Goal: Complete application form

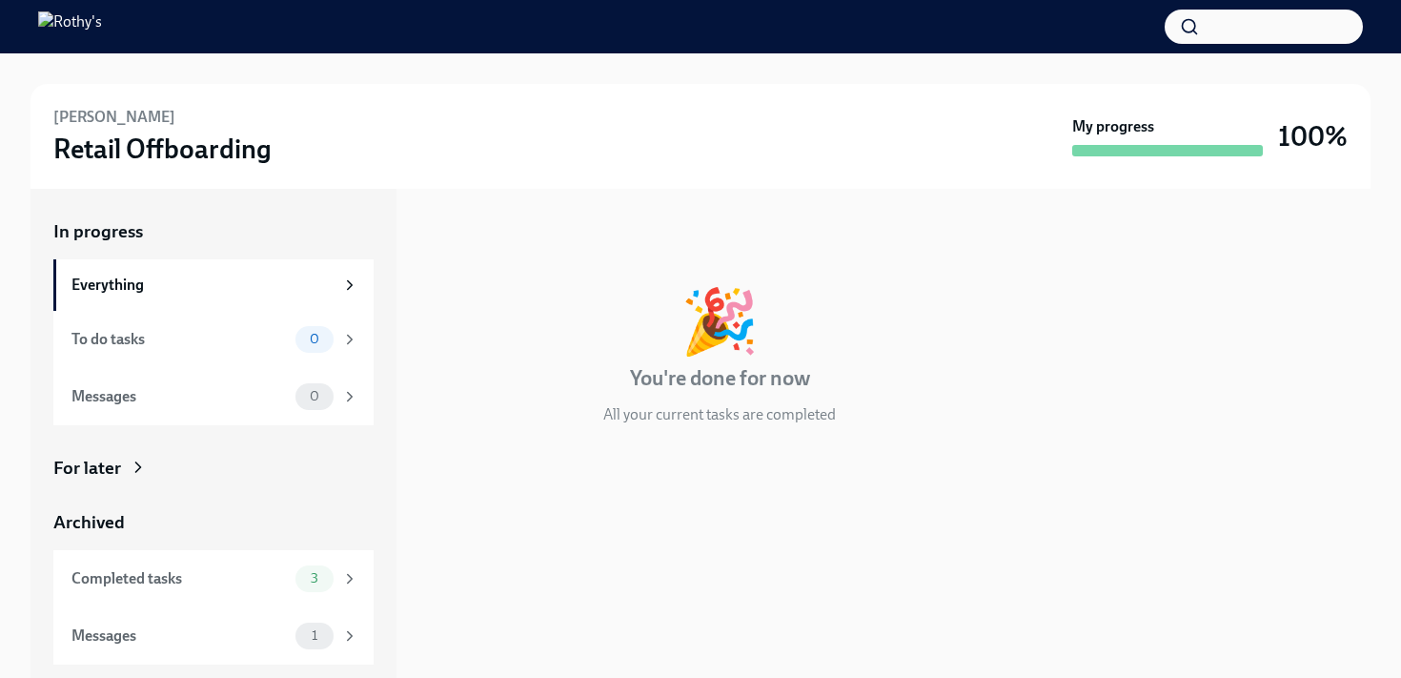
click at [1221, 29] on button "button" at bounding box center [1264, 27] width 198 height 34
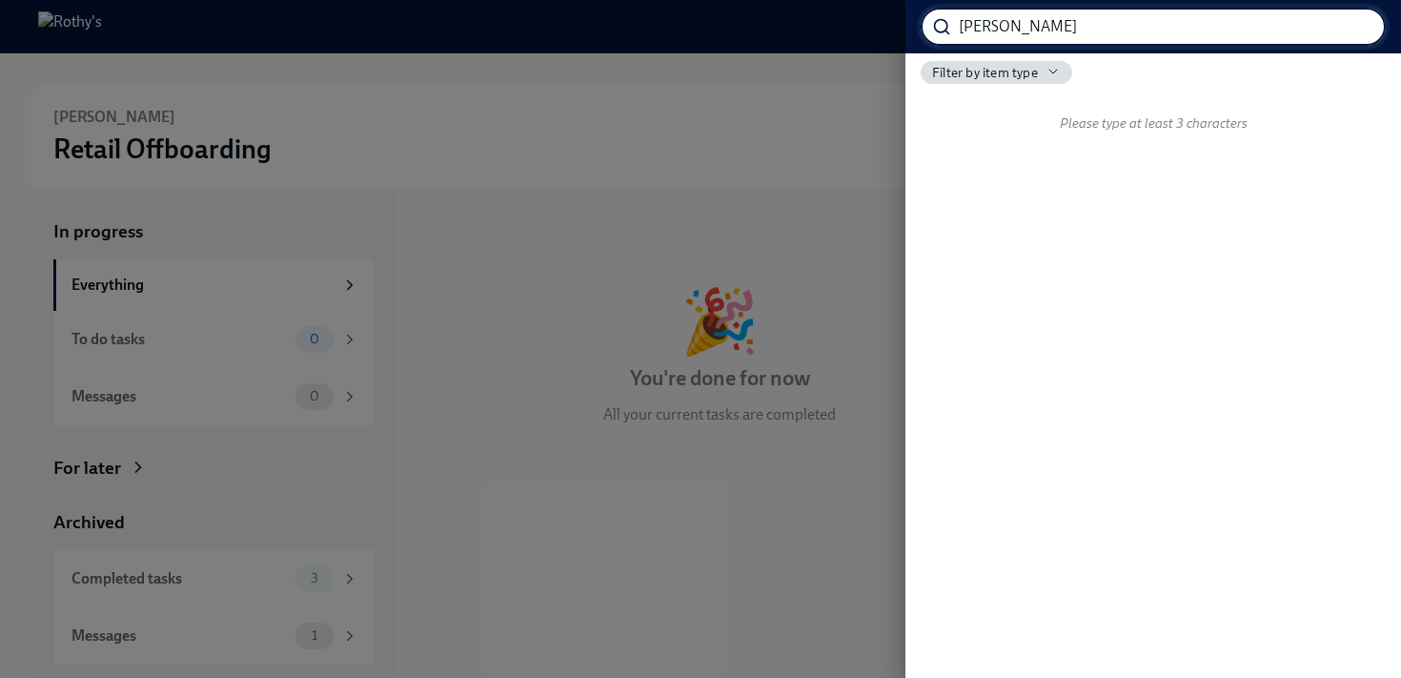
type input "cathrine"
click at [850, 75] on div at bounding box center [700, 339] width 1401 height 678
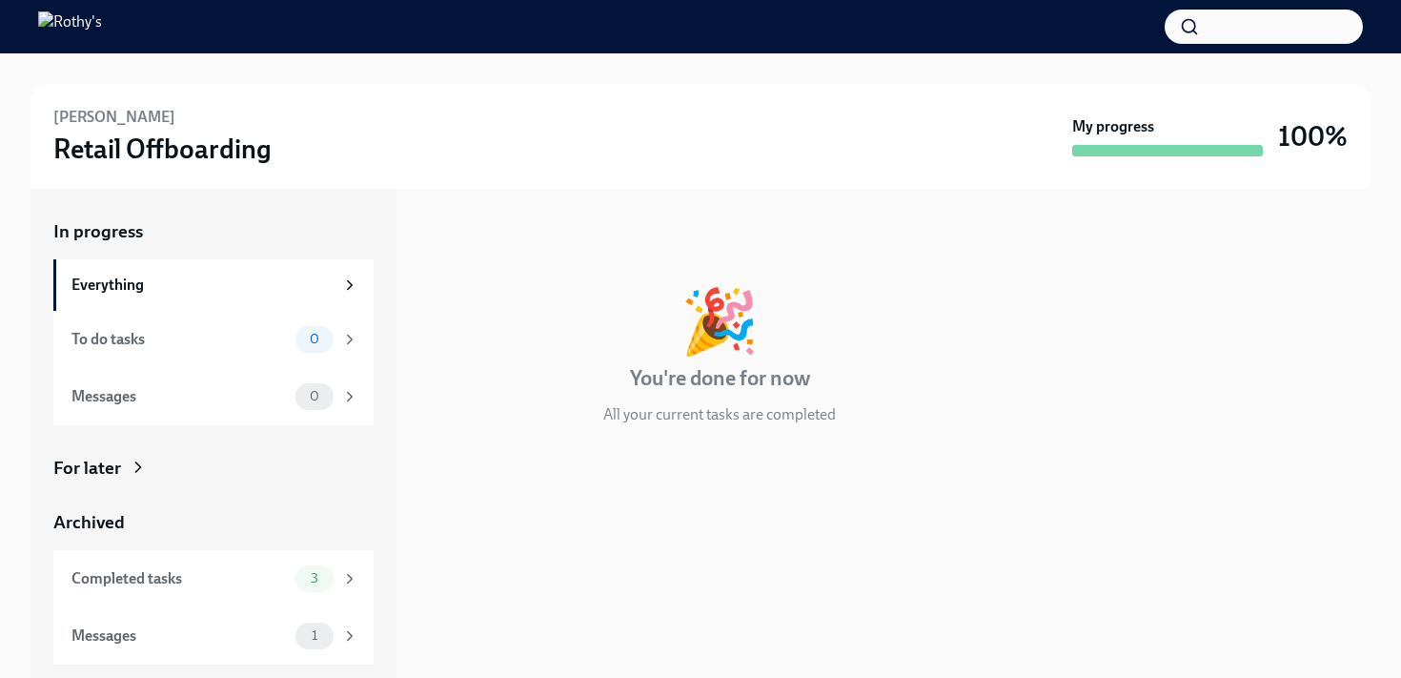
click at [102, 20] on img at bounding box center [70, 26] width 64 height 30
click at [97, 105] on div "Phoebe Barrios Retail Offboarding My progress 100%" at bounding box center [700, 136] width 1340 height 105
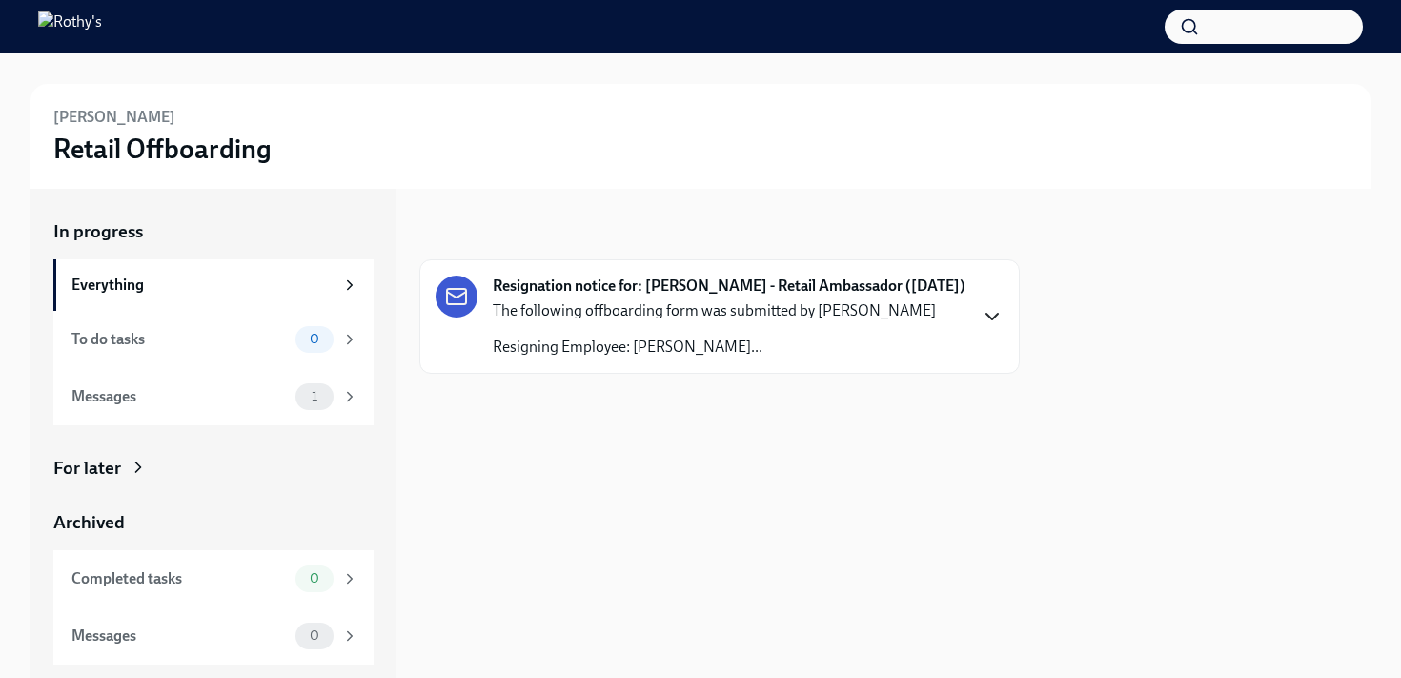
click at [994, 325] on icon "button" at bounding box center [992, 316] width 23 height 23
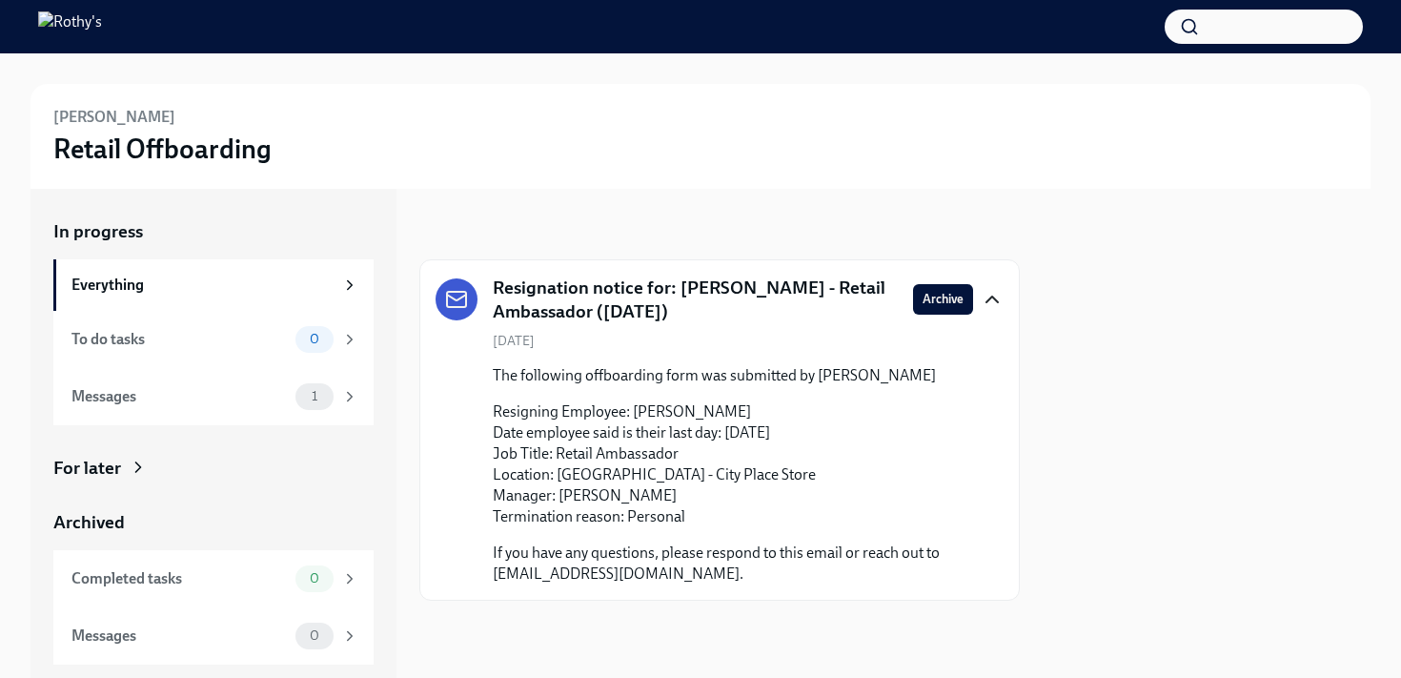
click at [153, 467] on div "For later" at bounding box center [213, 468] width 320 height 25
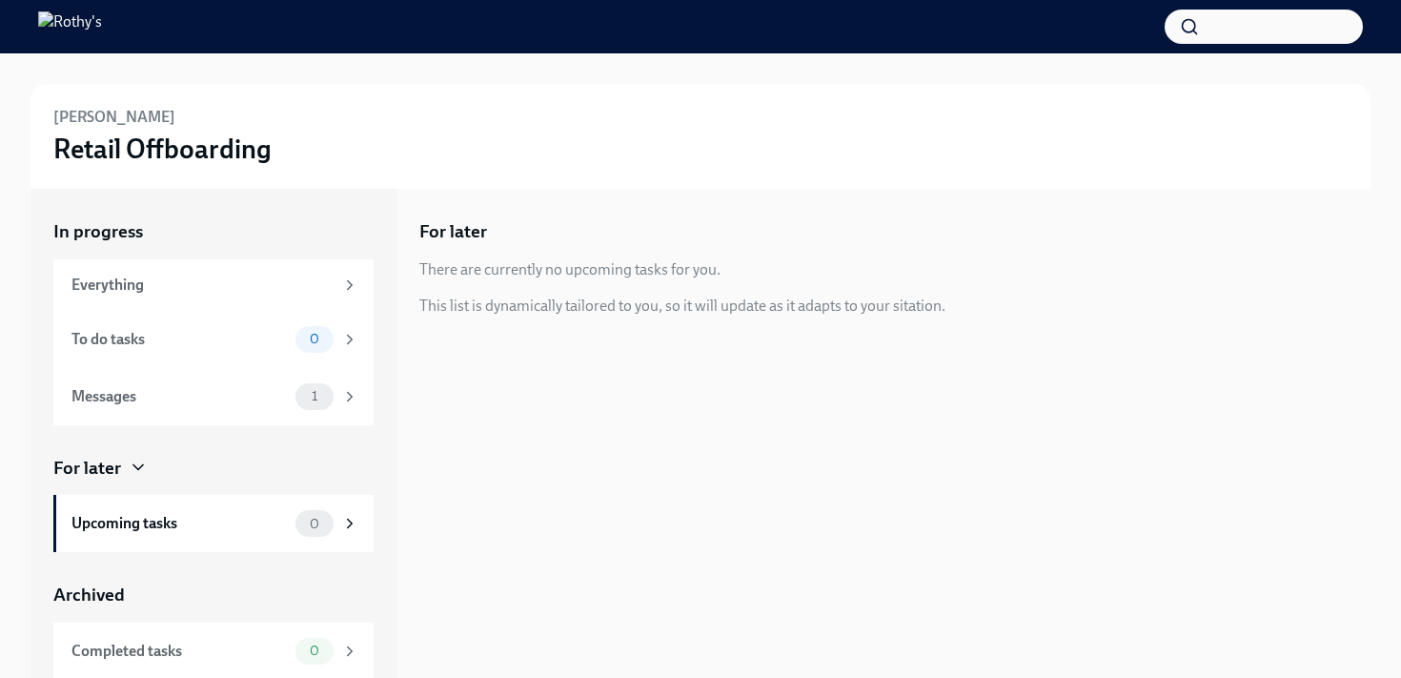
click at [130, 132] on h3 "Retail Offboarding" at bounding box center [162, 149] width 218 height 34
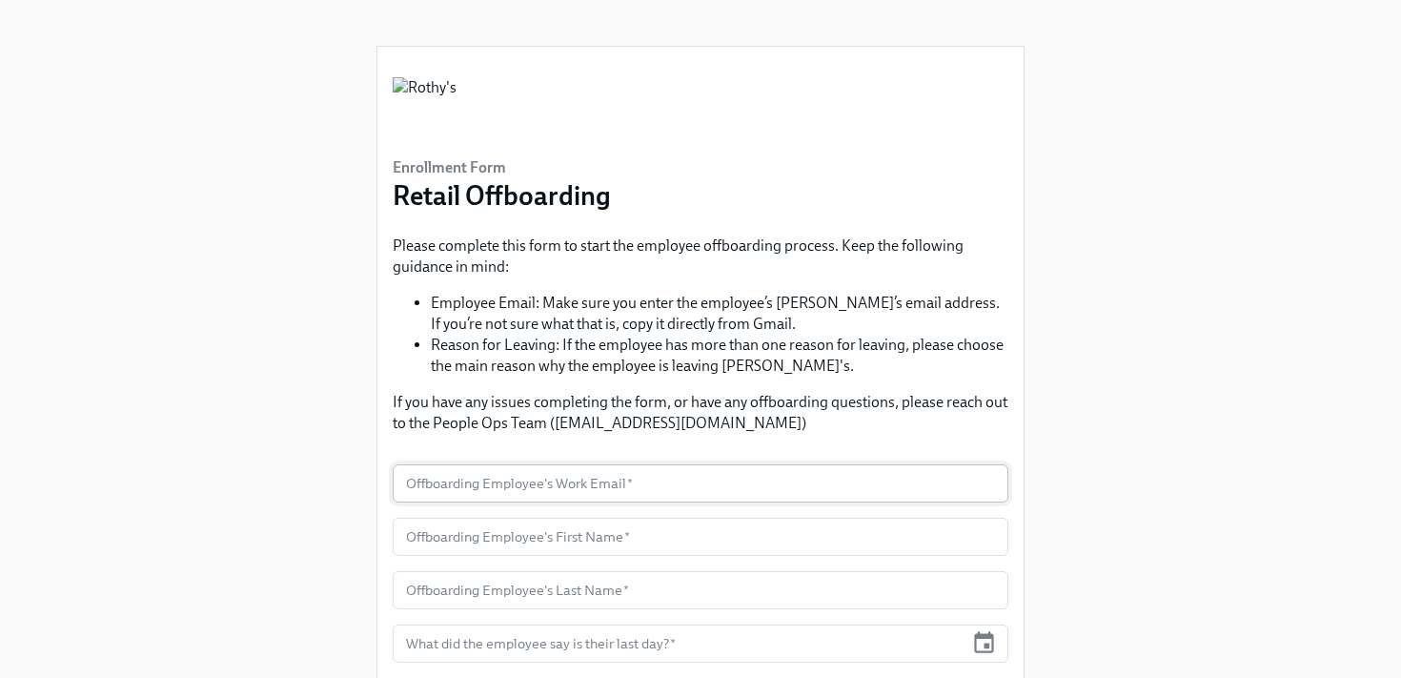
click at [606, 478] on input "text" at bounding box center [701, 483] width 616 height 38
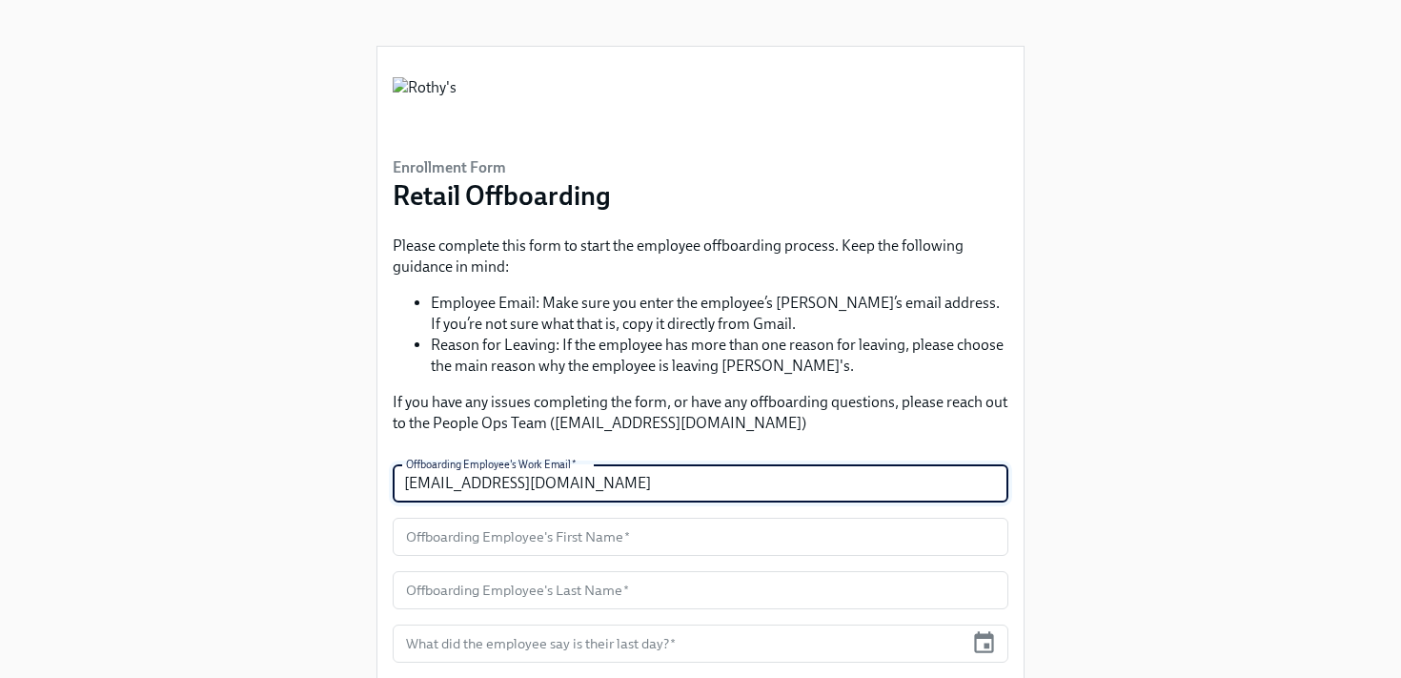
type input "cathrinecaywood@rothys.com"
click at [564, 539] on input "text" at bounding box center [701, 537] width 616 height 38
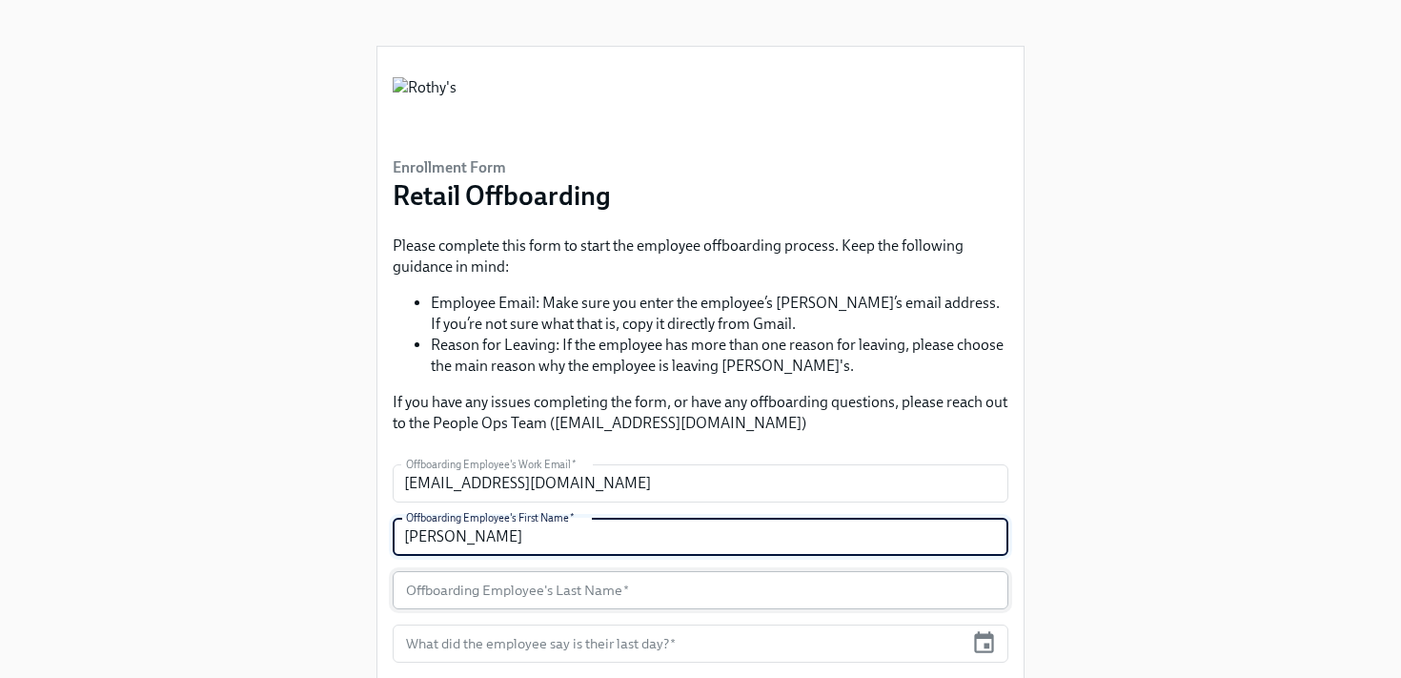
type input "Cathrine"
click at [520, 596] on input "text" at bounding box center [701, 590] width 616 height 38
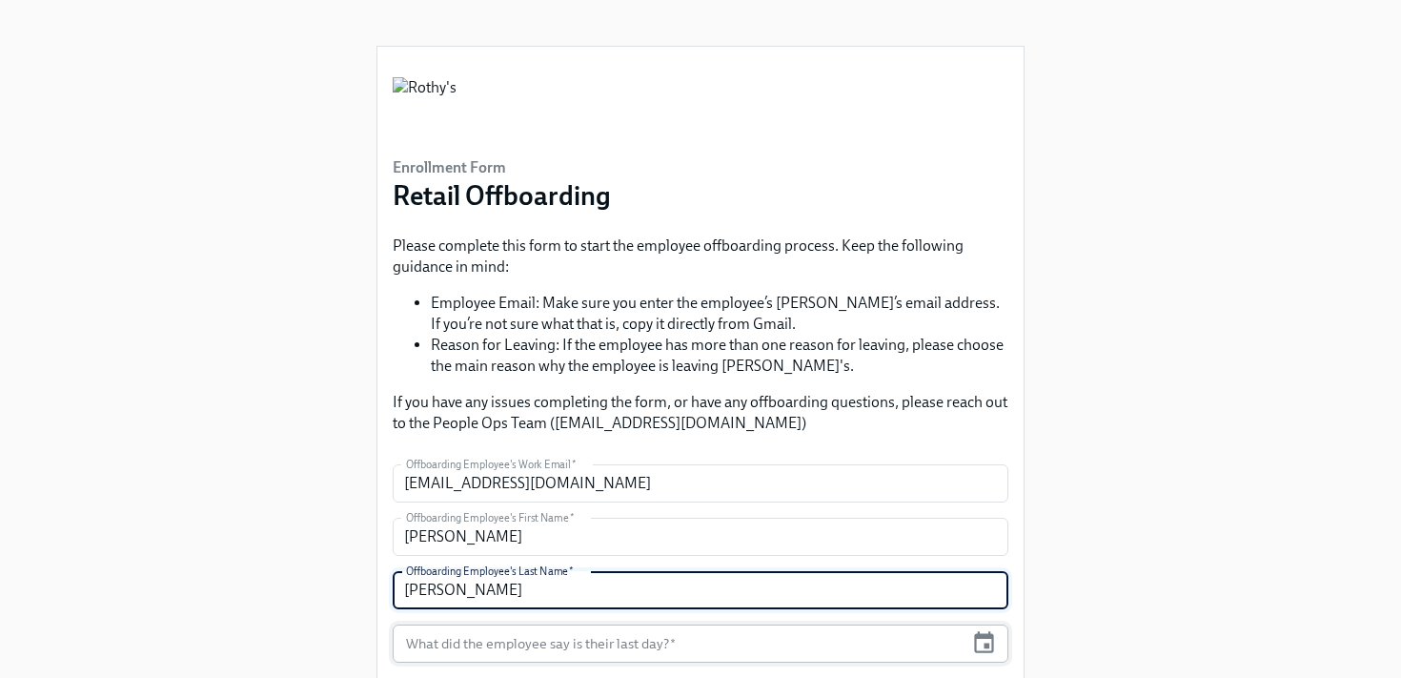
type input "Caywood"
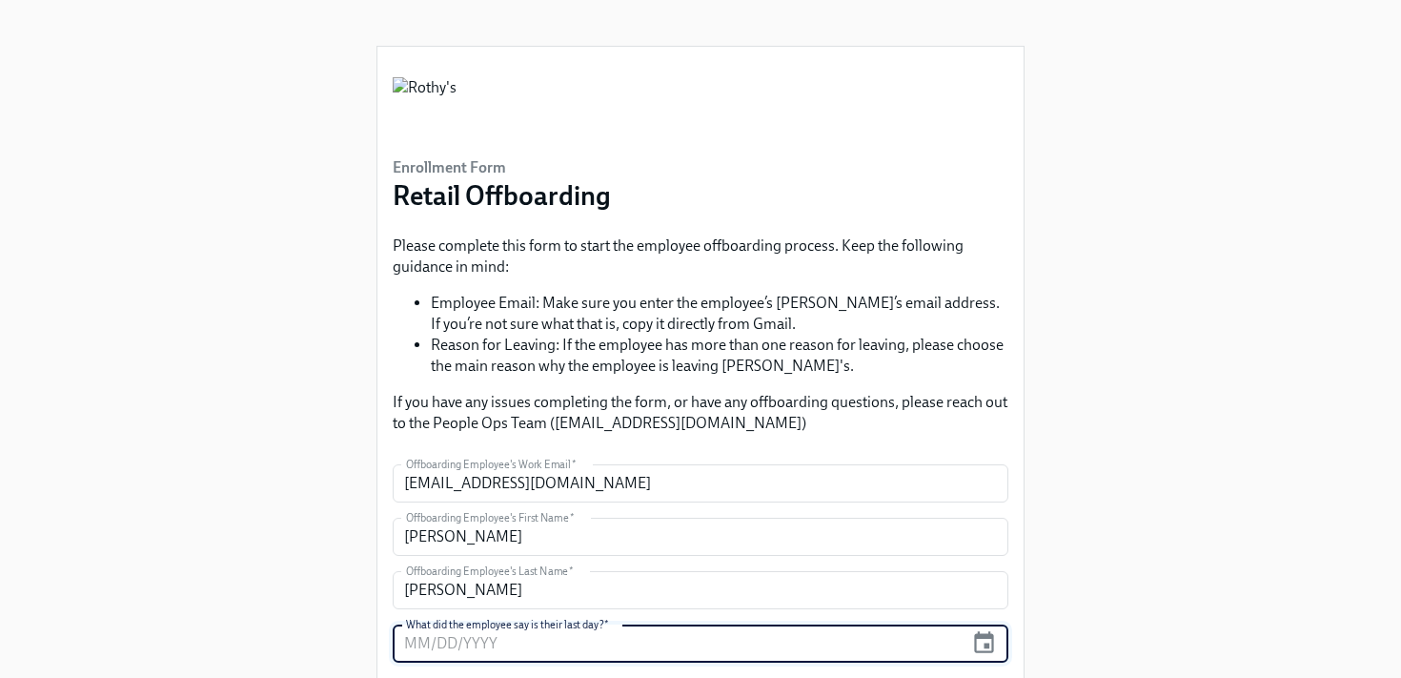
click at [503, 643] on input "text" at bounding box center [678, 643] width 571 height 38
click at [986, 649] on icon "button" at bounding box center [984, 643] width 26 height 26
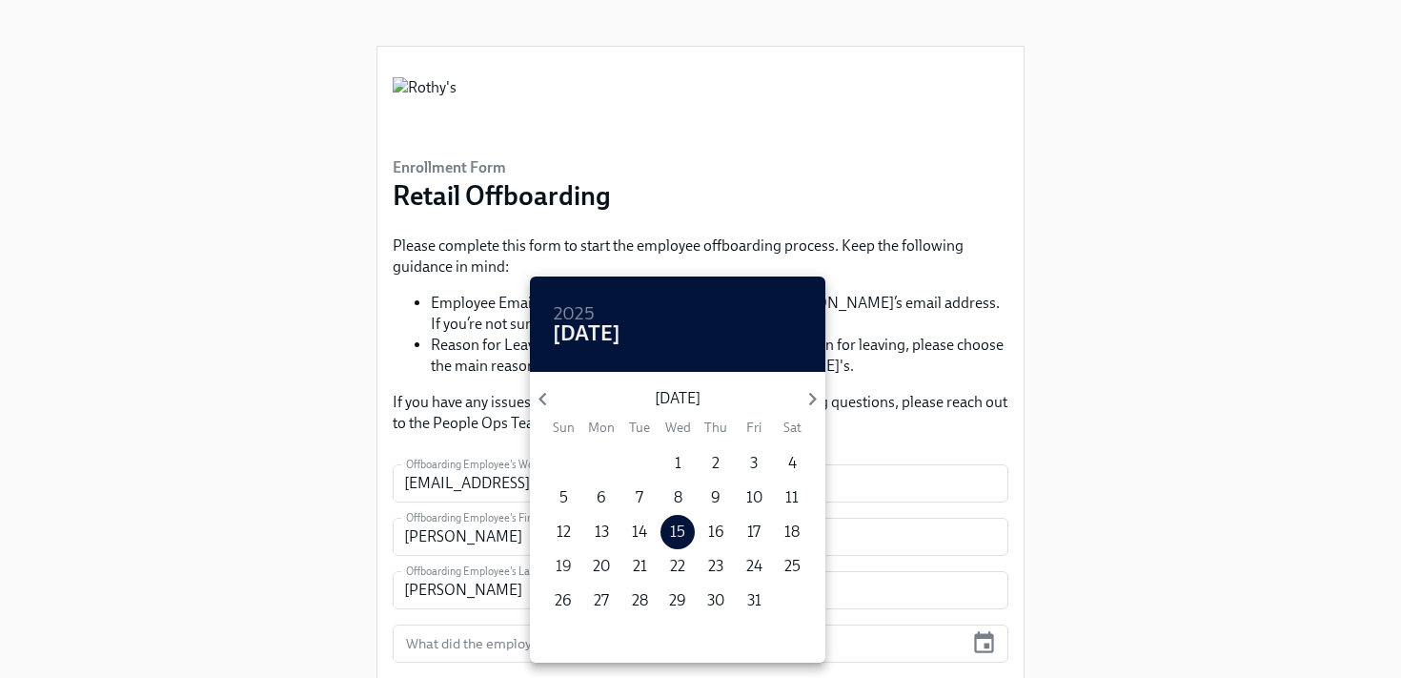
click at [562, 564] on p "19" at bounding box center [564, 566] width 16 height 21
type input "10/19/2025"
click at [1133, 549] on div at bounding box center [700, 339] width 1401 height 678
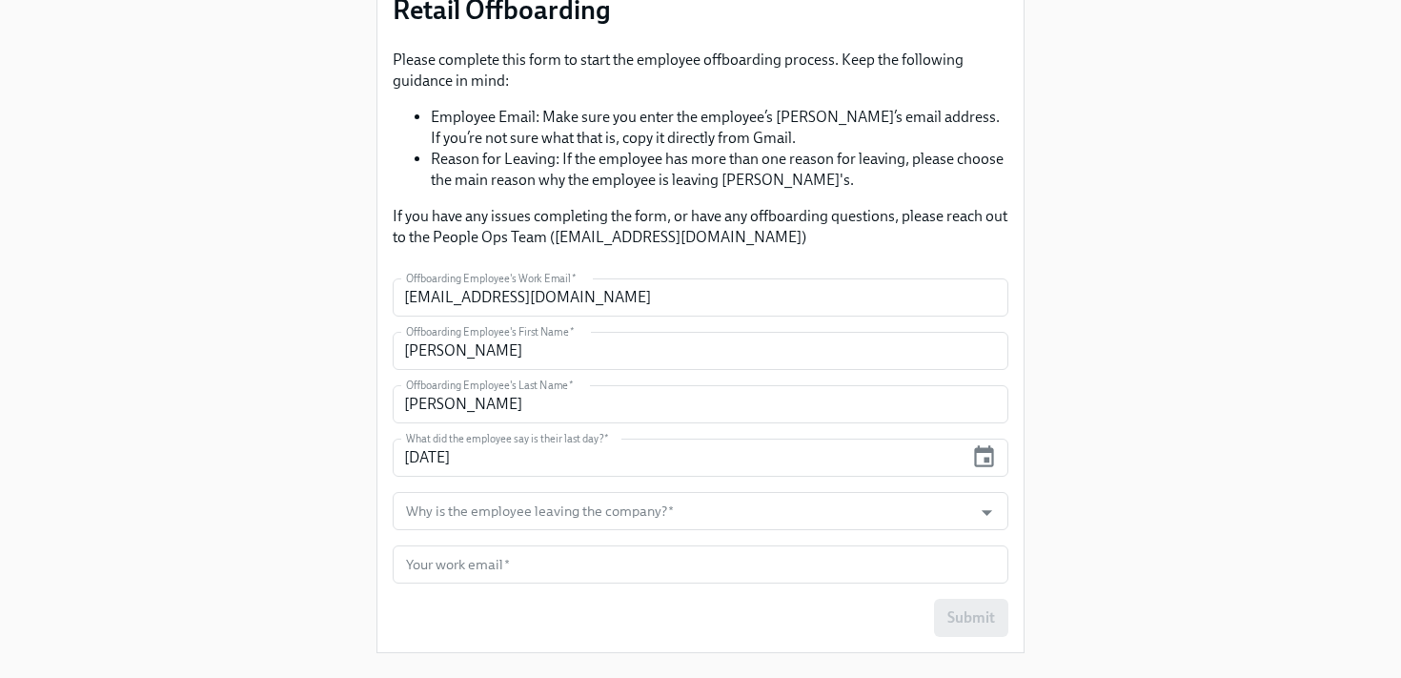
scroll to position [189, 0]
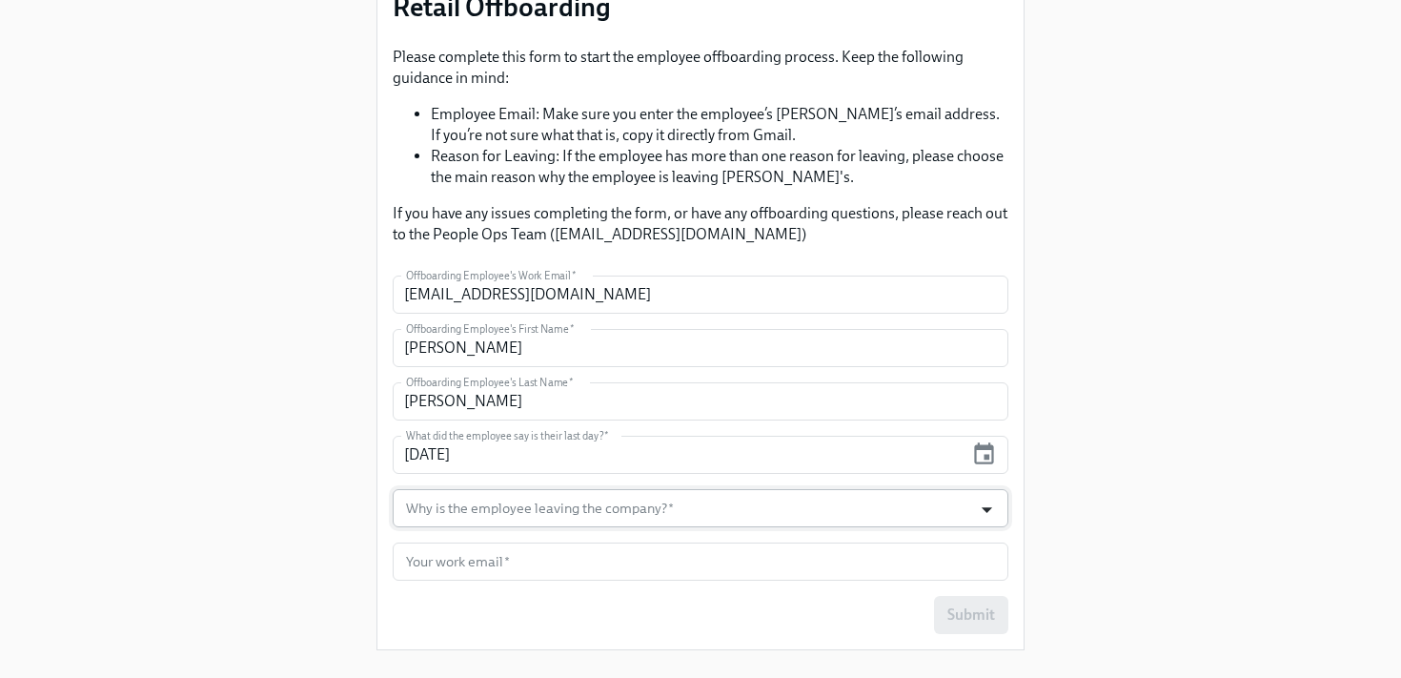
click at [984, 507] on icon "Open" at bounding box center [987, 510] width 10 height 6
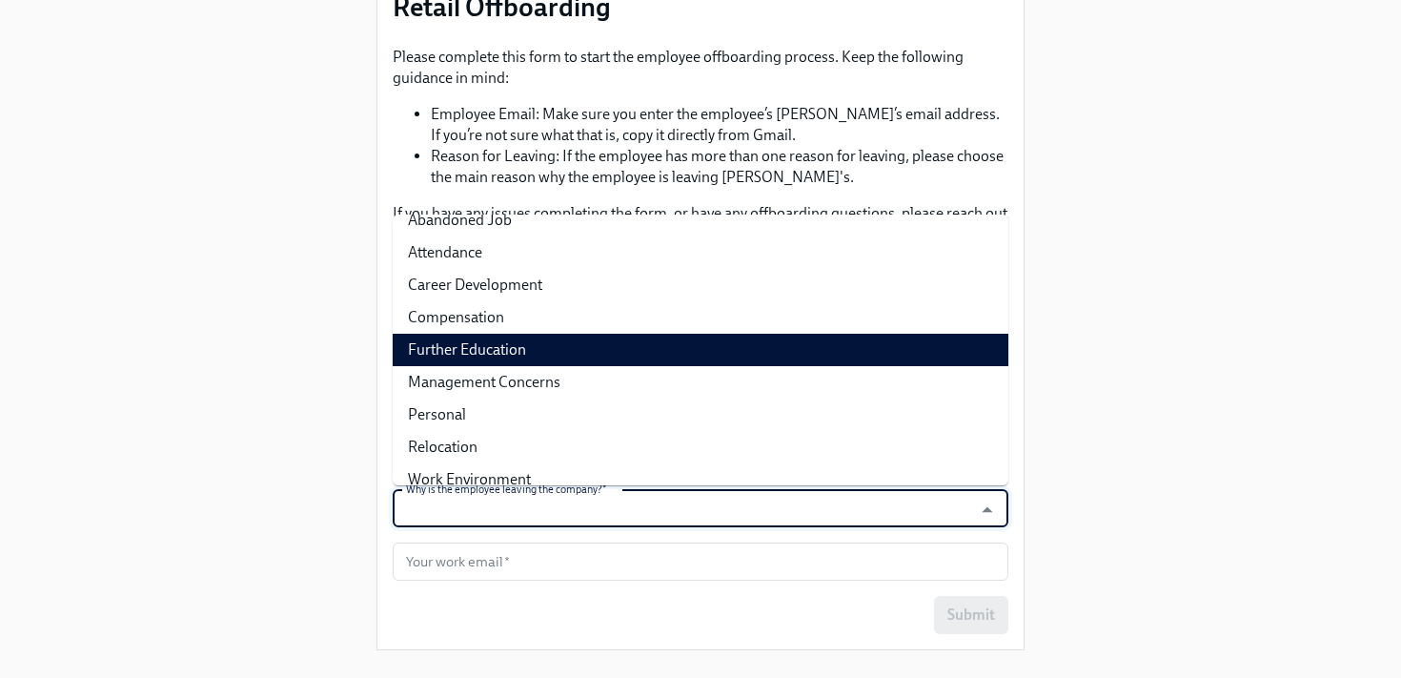
scroll to position [68, 0]
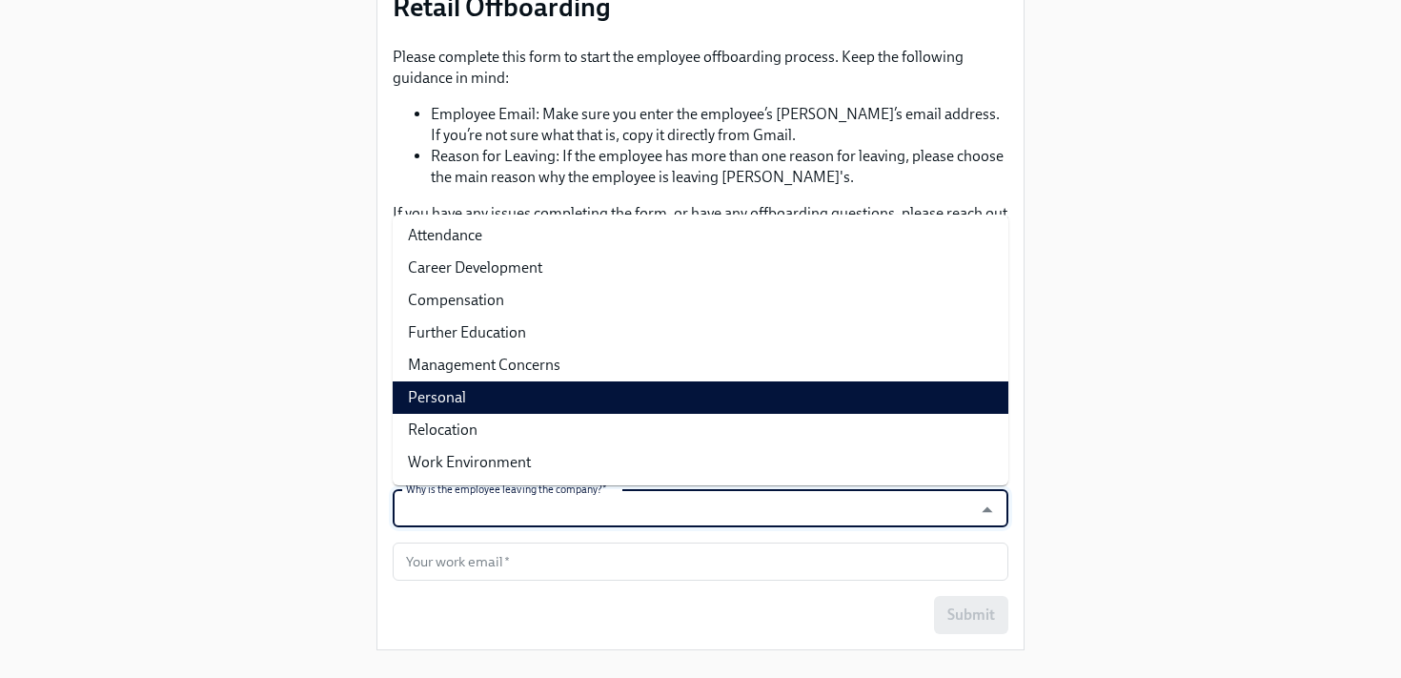
click at [549, 394] on li "Personal" at bounding box center [701, 397] width 616 height 32
type input "Personal"
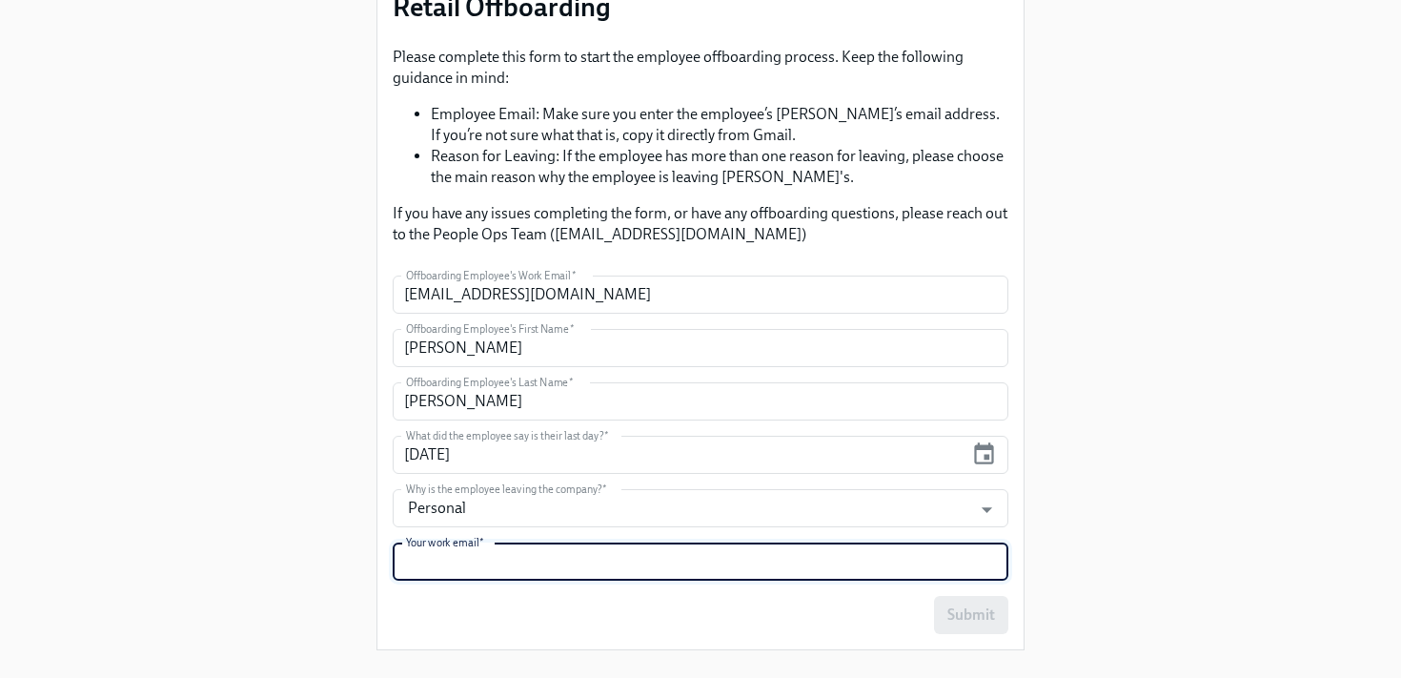
click at [493, 571] on input "text" at bounding box center [701, 561] width 616 height 38
type input "kimberlyforlenza@rothys.com"
click at [949, 612] on span "Submit" at bounding box center [971, 614] width 48 height 19
